Goal: Navigation & Orientation: Find specific page/section

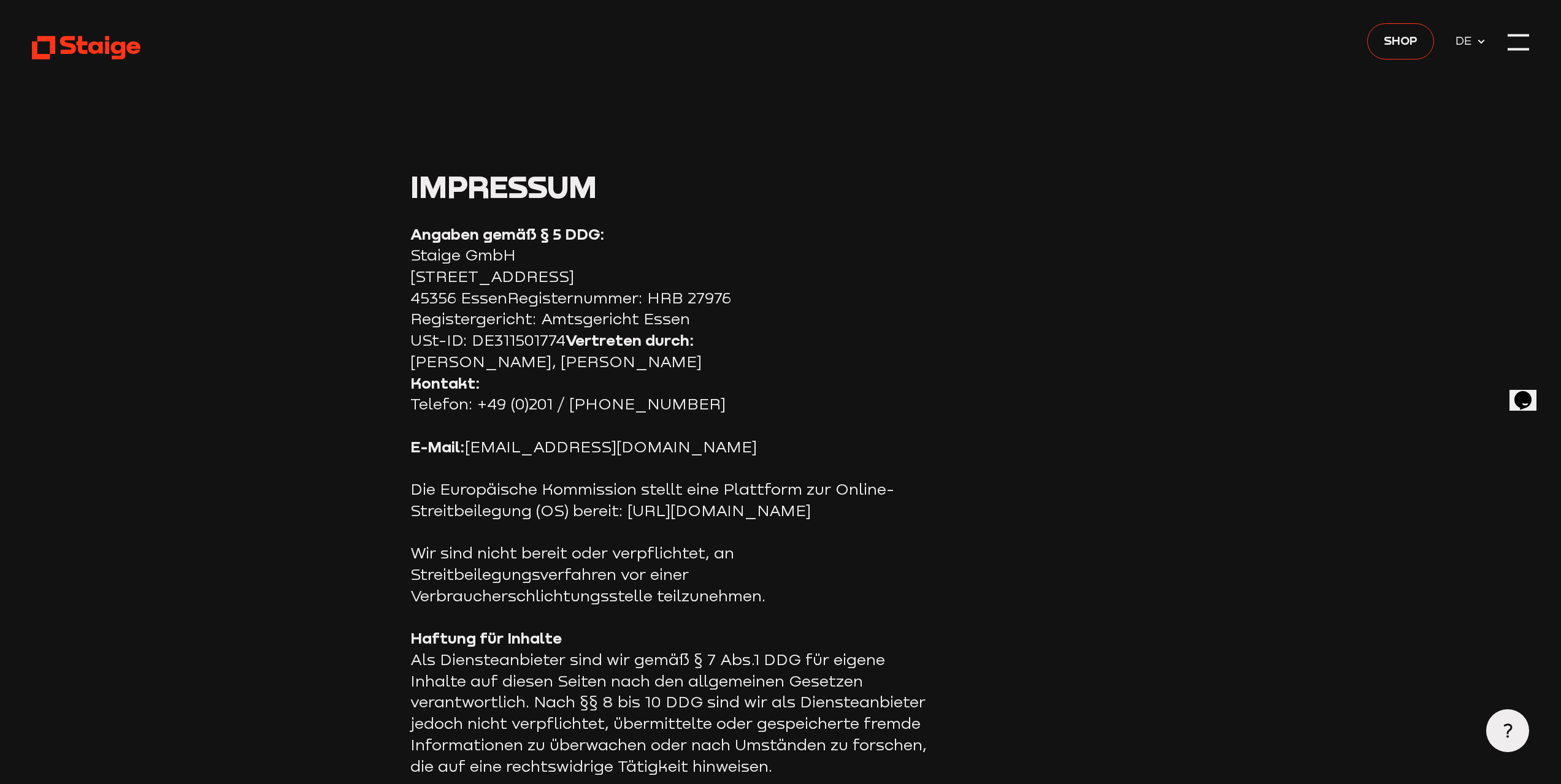
click at [116, 42] on use at bounding box center [86, 48] width 108 height 24
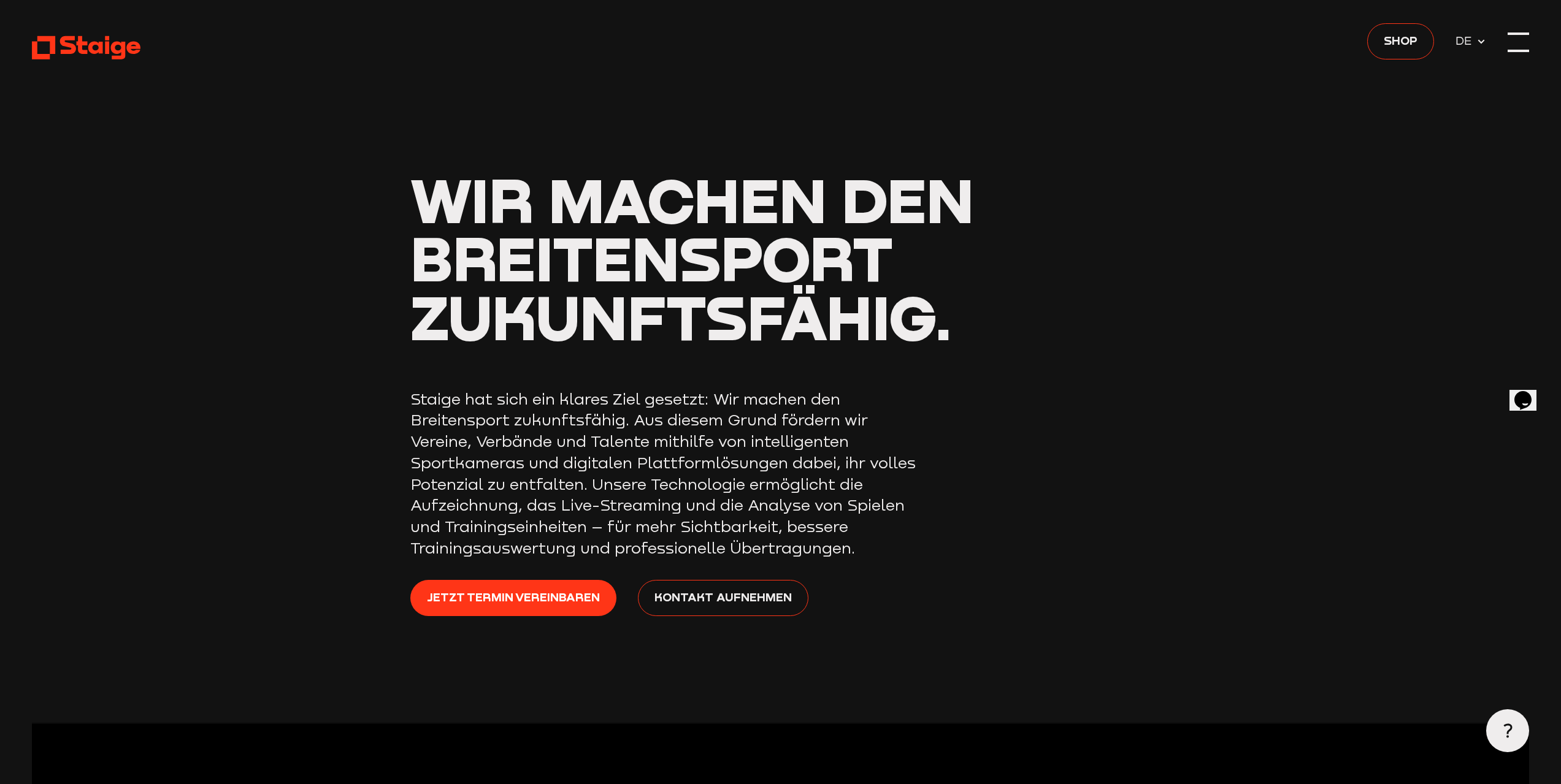
click at [1514, 35] on div at bounding box center [1518, 42] width 21 height 21
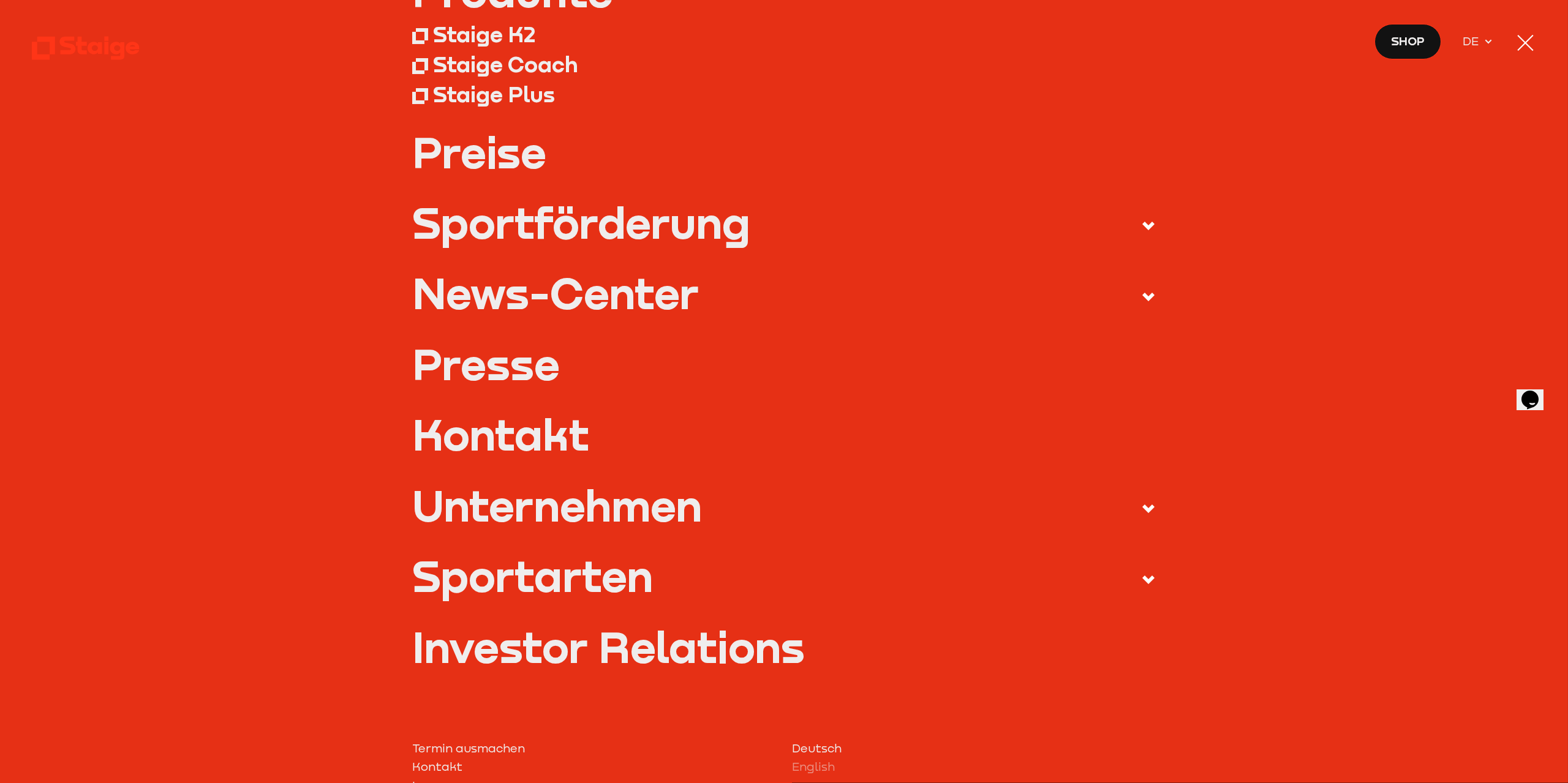
scroll to position [245, 0]
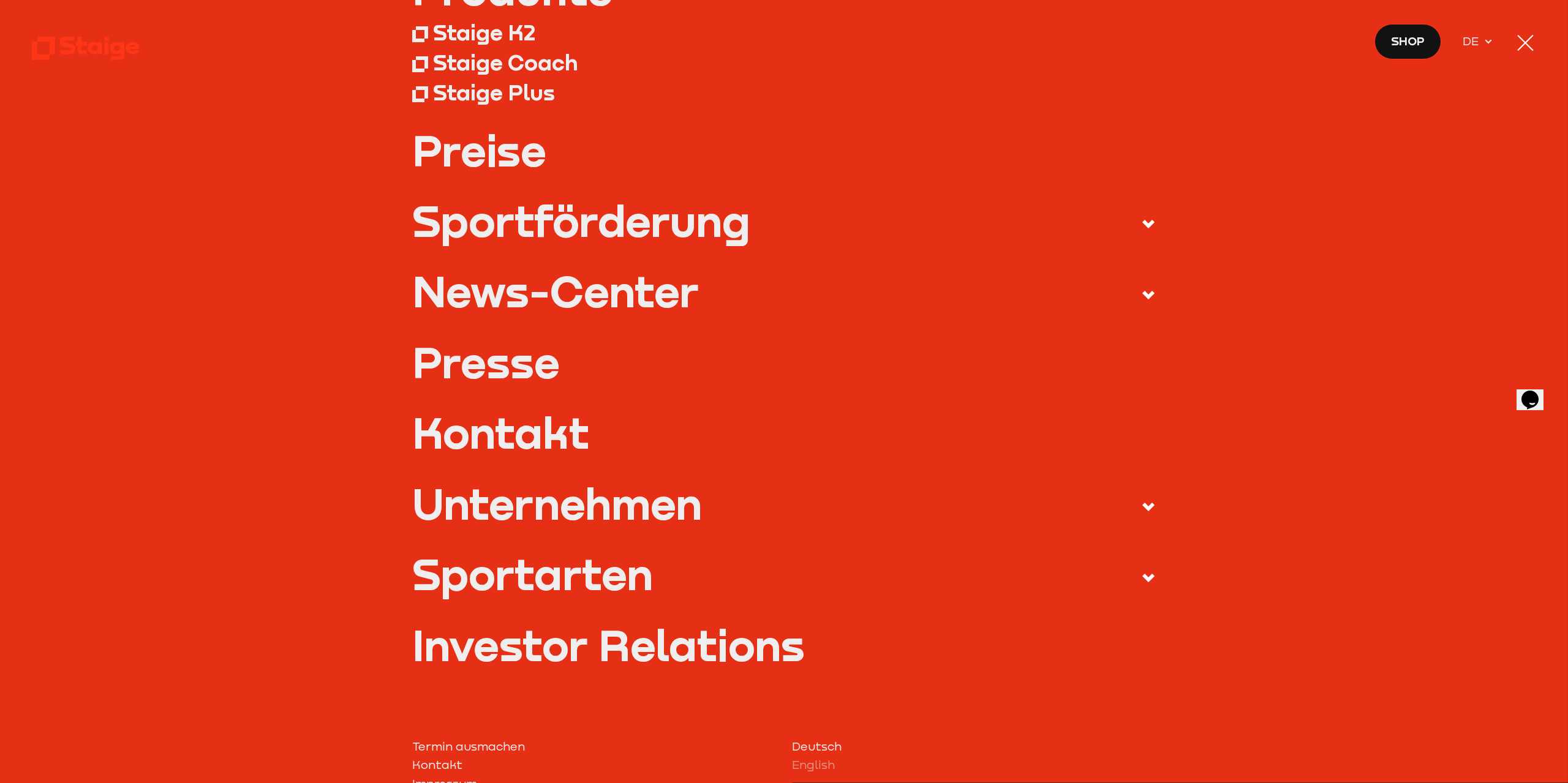
click at [520, 428] on link "Kontakt" at bounding box center [784, 432] width 744 height 43
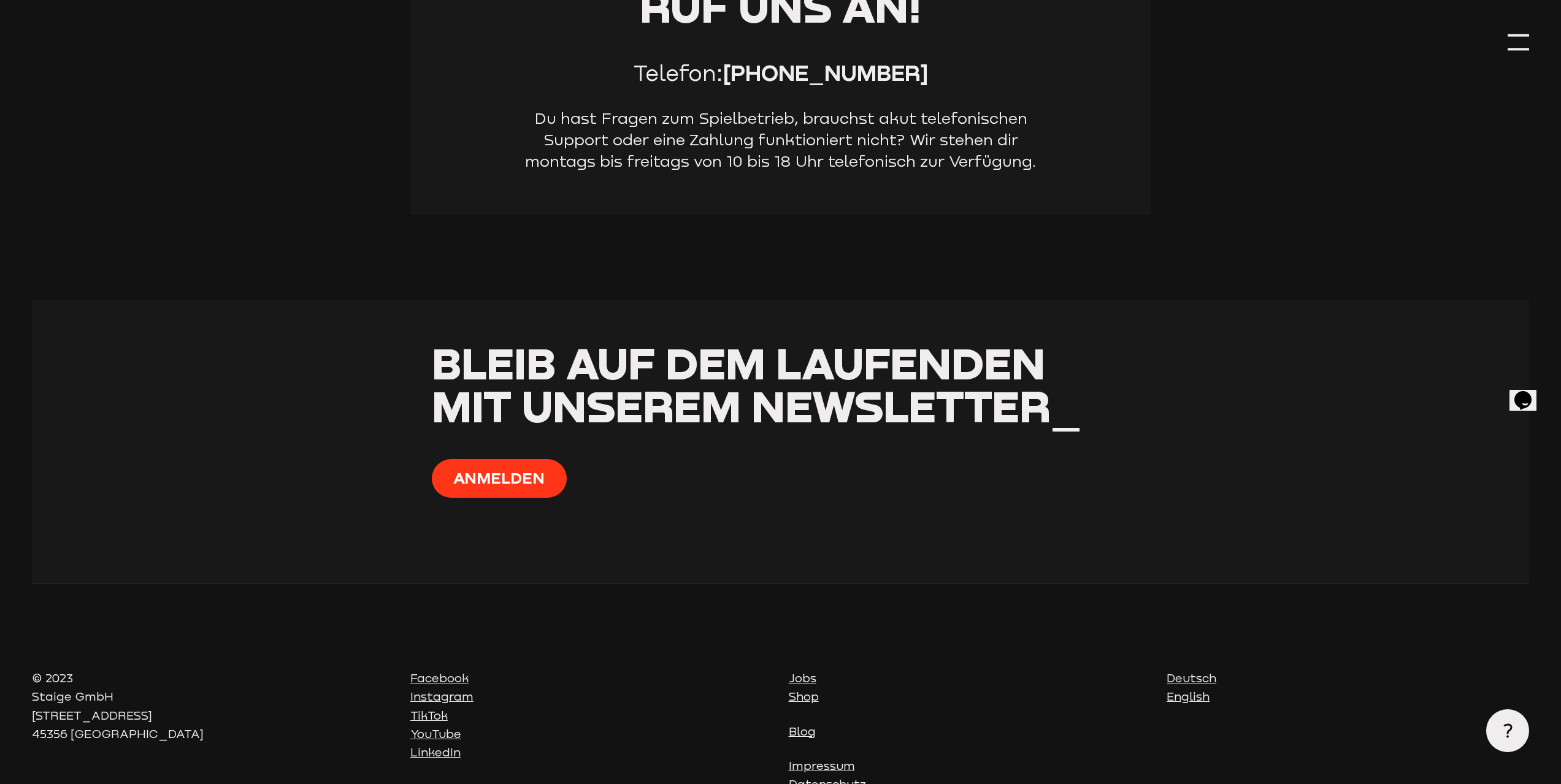
scroll to position [1105, 0]
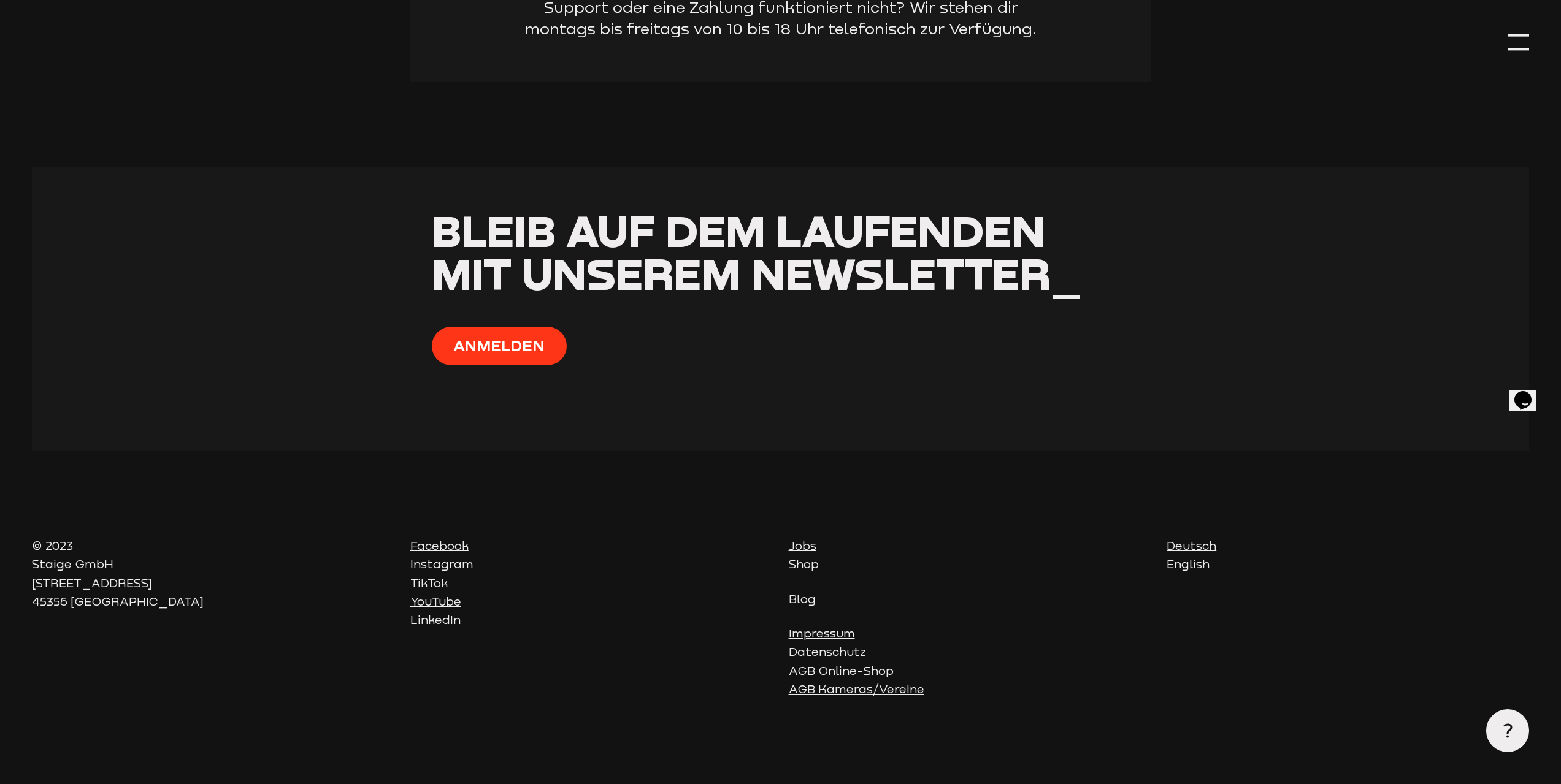
click at [794, 548] on link "Jobs" at bounding box center [803, 545] width 28 height 13
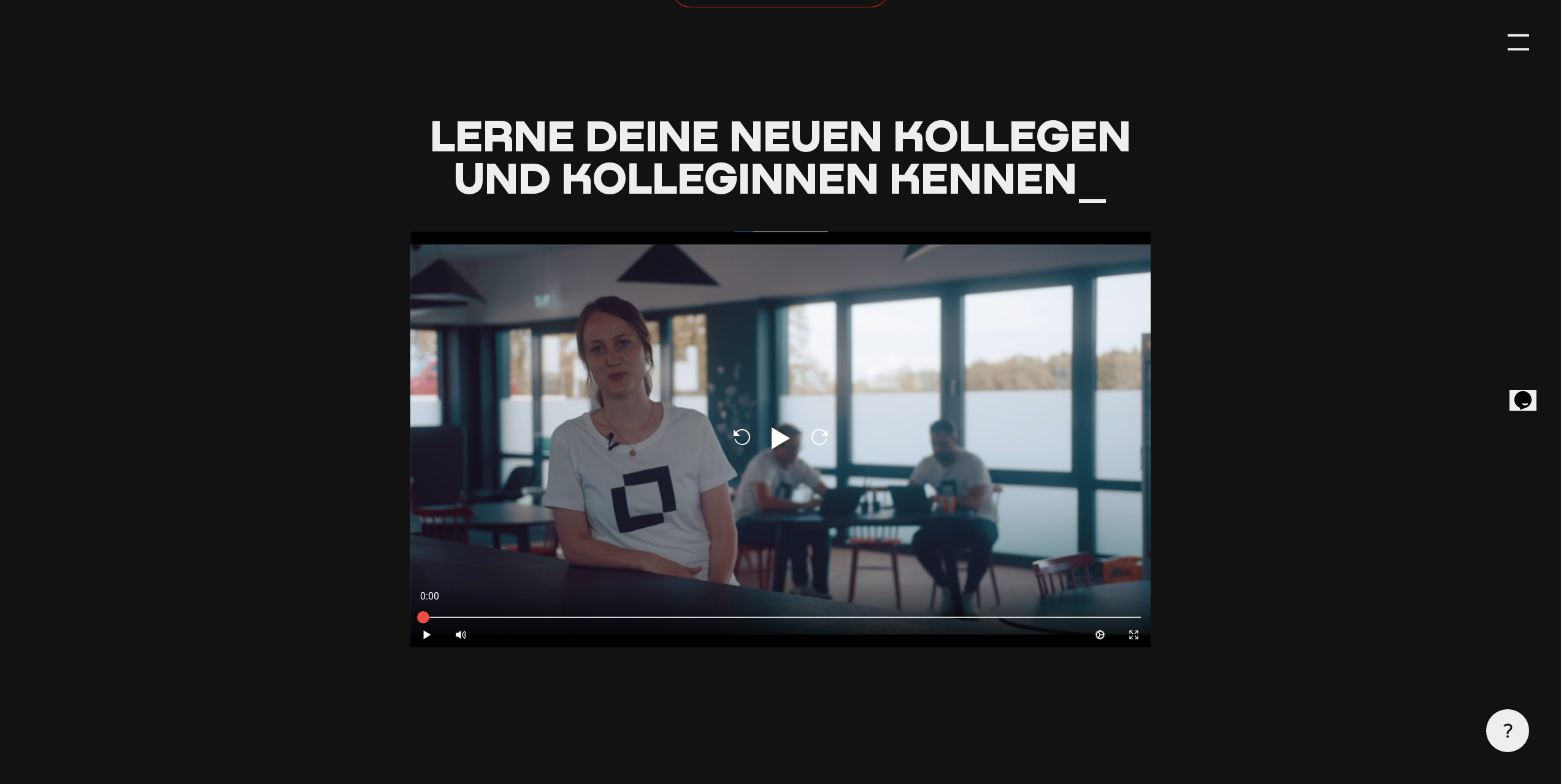
scroll to position [1226, 0]
